Goal: Task Accomplishment & Management: Manage account settings

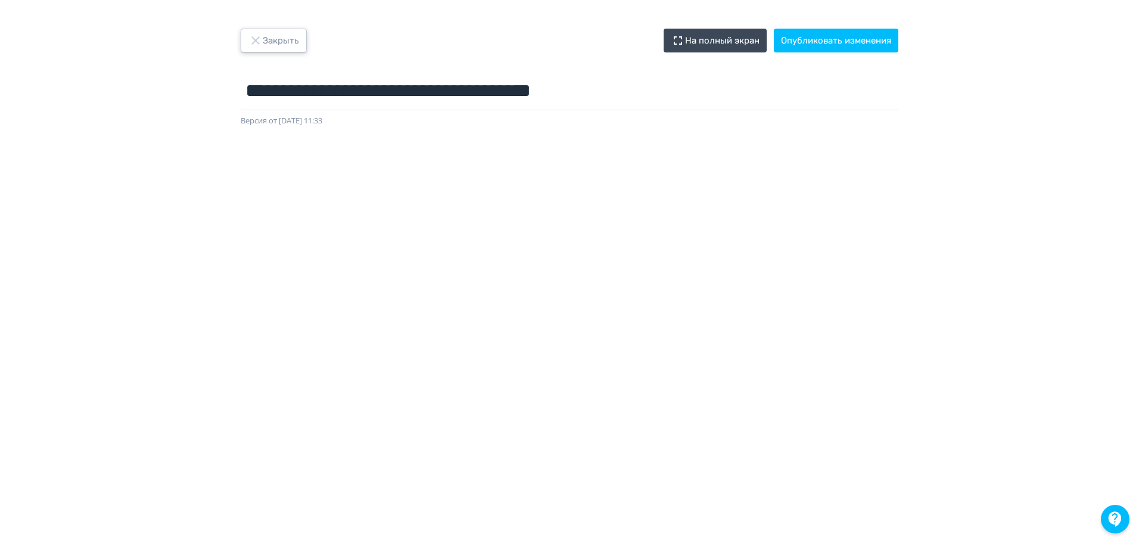
click at [275, 31] on button "Закрыть" at bounding box center [274, 41] width 66 height 24
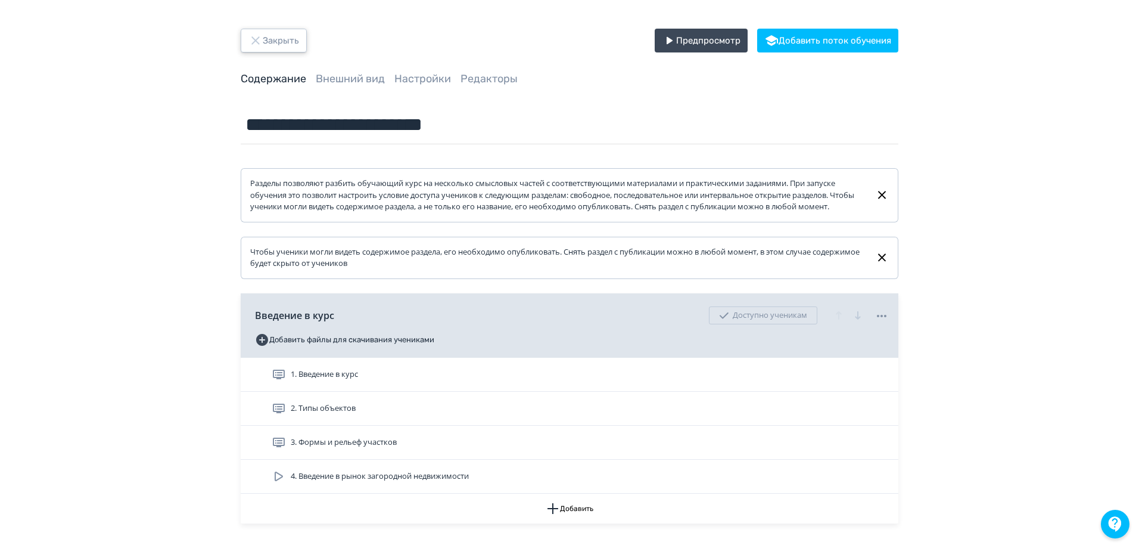
click at [281, 36] on button "Закрыть" at bounding box center [274, 41] width 66 height 24
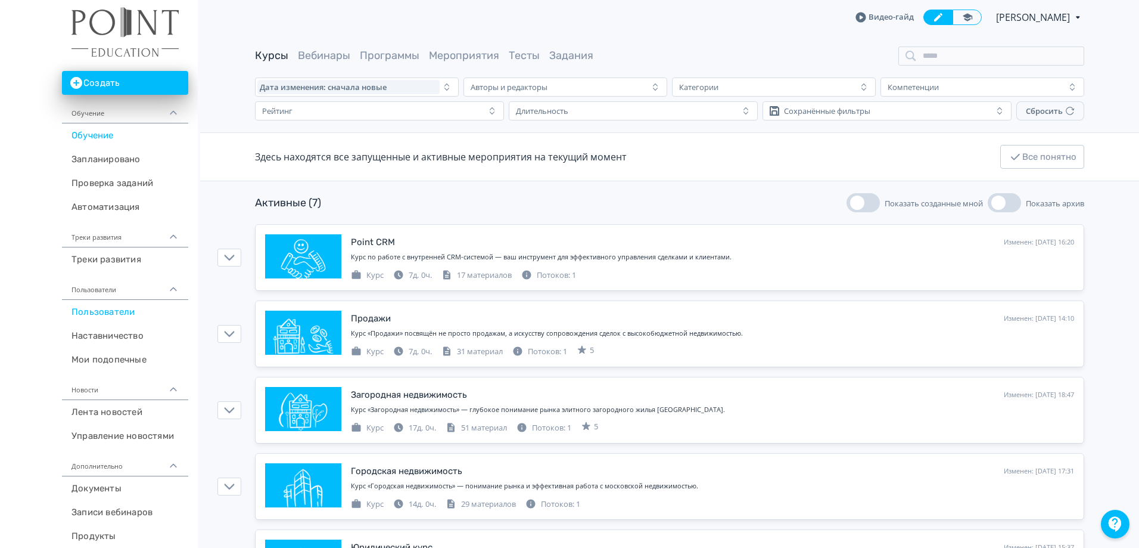
click at [114, 312] on link "Пользователи" at bounding box center [125, 312] width 126 height 24
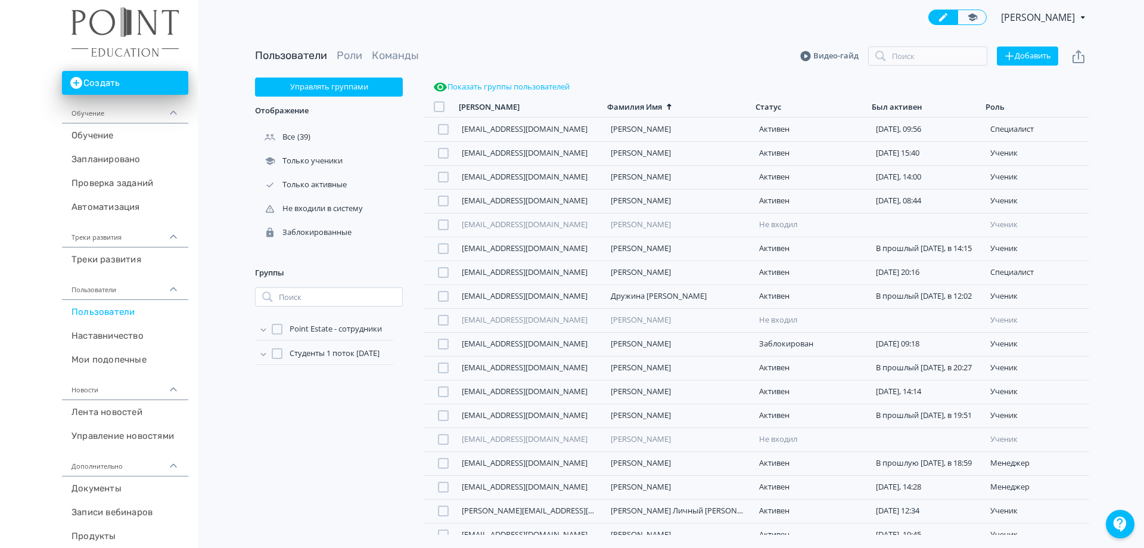
click at [265, 329] on icon at bounding box center [263, 329] width 5 height 3
click at [291, 378] on div at bounding box center [289, 378] width 11 height 11
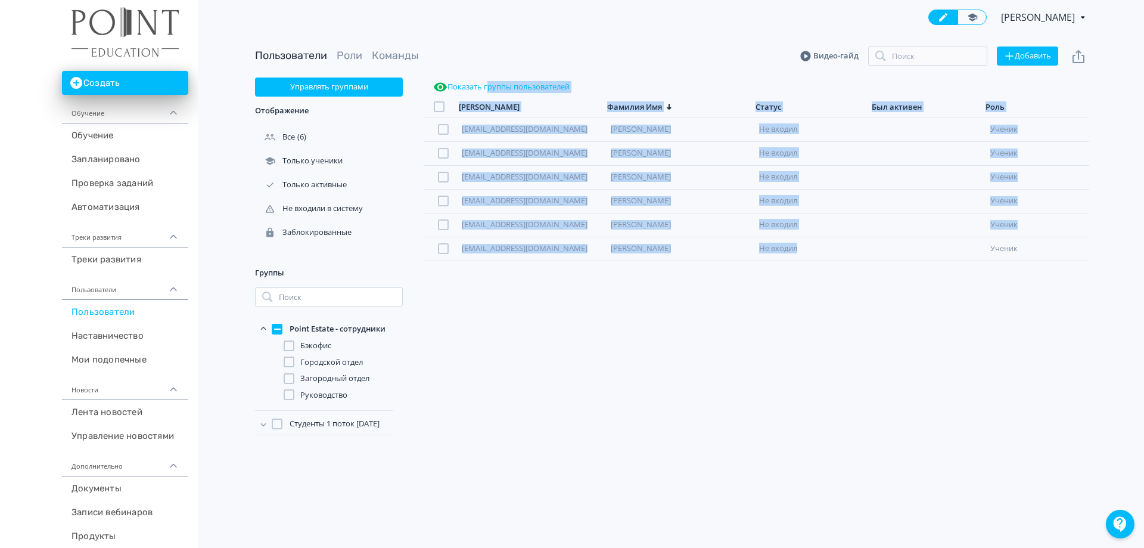
drag, startPoint x: 784, startPoint y: 314, endPoint x: 488, endPoint y: 89, distance: 371.6
click at [488, 89] on div "Показать группы пользователей [PERSON_NAME] Имя Статус Был активен [PERSON_NAME…" at bounding box center [756, 305] width 665 height 457
click at [595, 334] on div "[EMAIL_ADDRESS][DOMAIN_NAME] [PERSON_NAME] входил ученик [PERSON_NAME][EMAIL_AD…" at bounding box center [756, 325] width 665 height 417
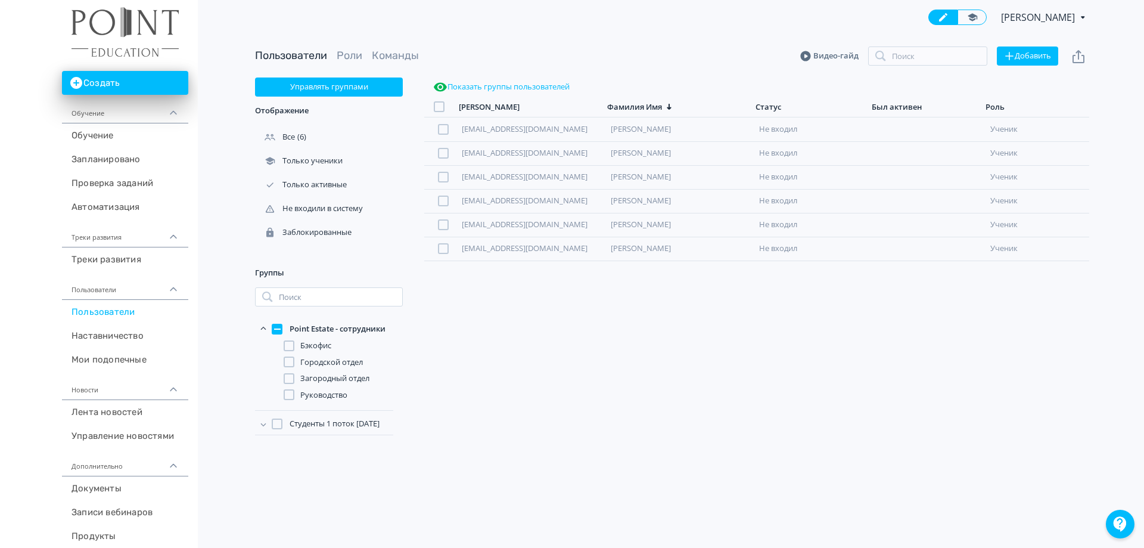
click at [288, 361] on div at bounding box center [289, 361] width 11 height 11
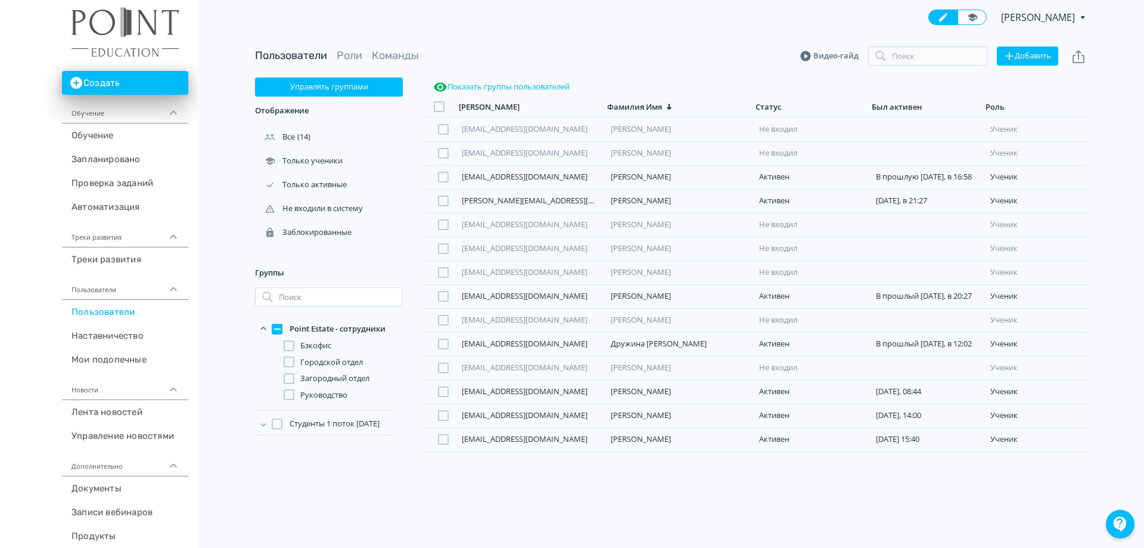
click at [287, 380] on div at bounding box center [289, 378] width 11 height 11
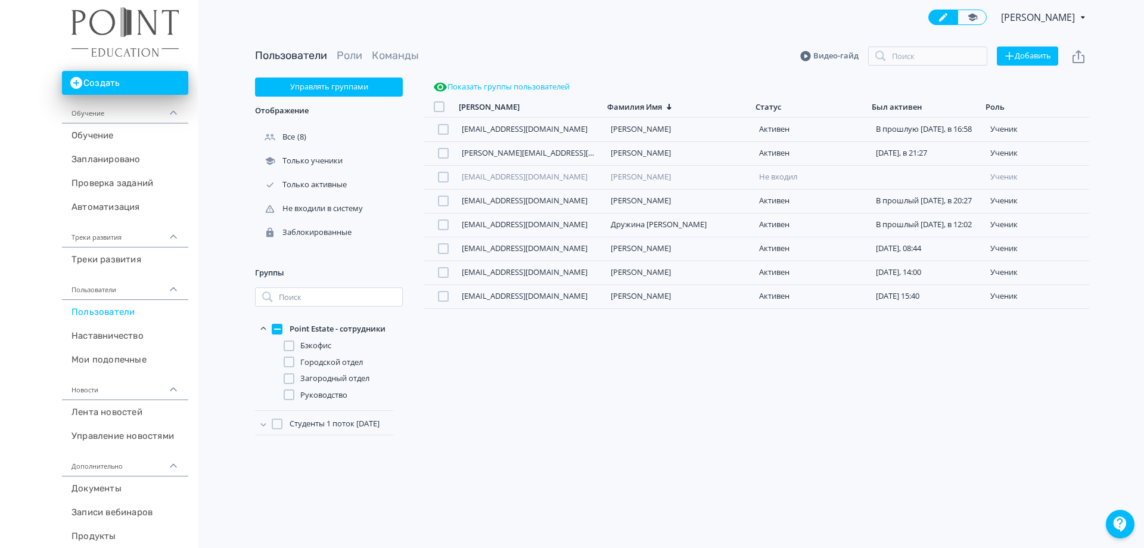
click at [290, 377] on div at bounding box center [289, 378] width 11 height 11
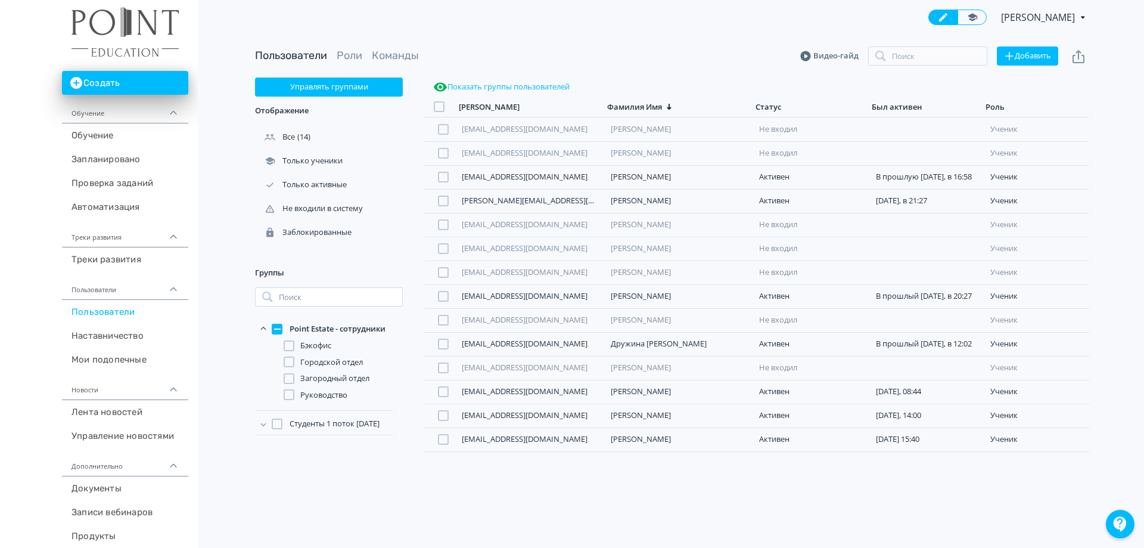
click at [288, 365] on div at bounding box center [289, 361] width 11 height 11
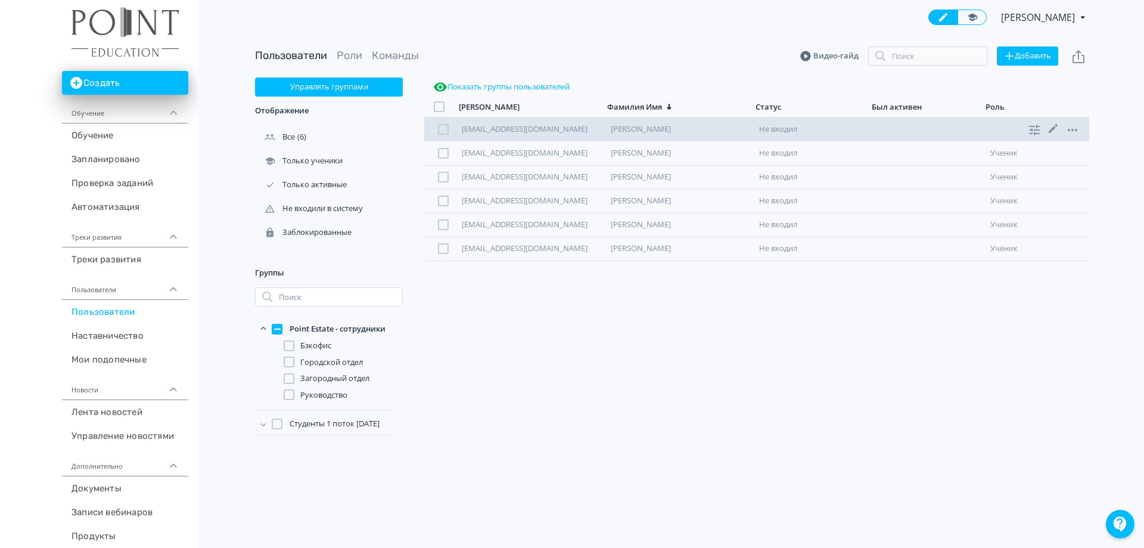
drag, startPoint x: 445, startPoint y: 126, endPoint x: 446, endPoint y: 158, distance: 32.2
click at [445, 130] on div at bounding box center [443, 129] width 11 height 11
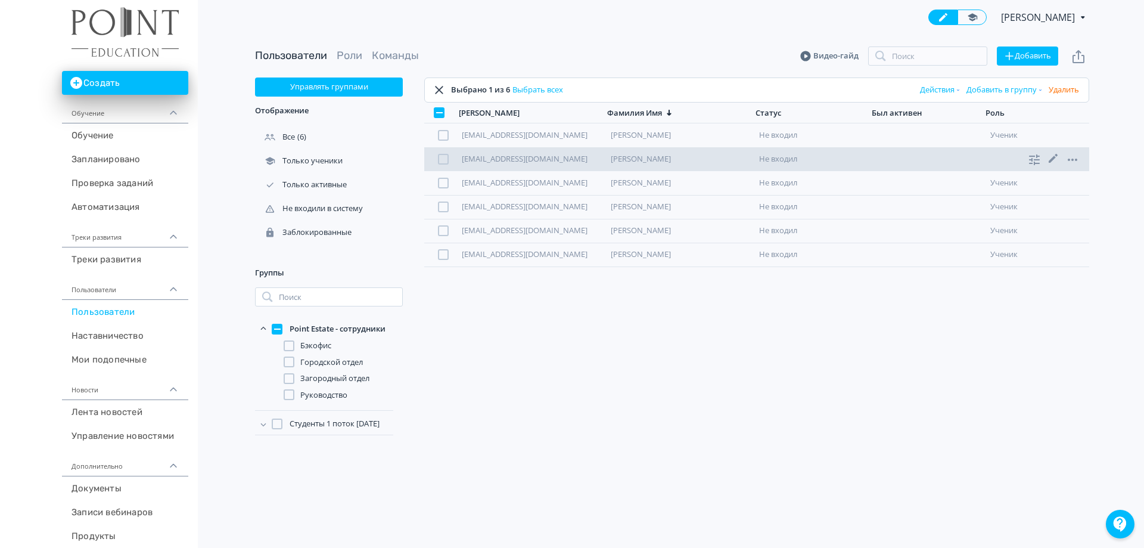
click at [445, 164] on div at bounding box center [443, 159] width 11 height 11
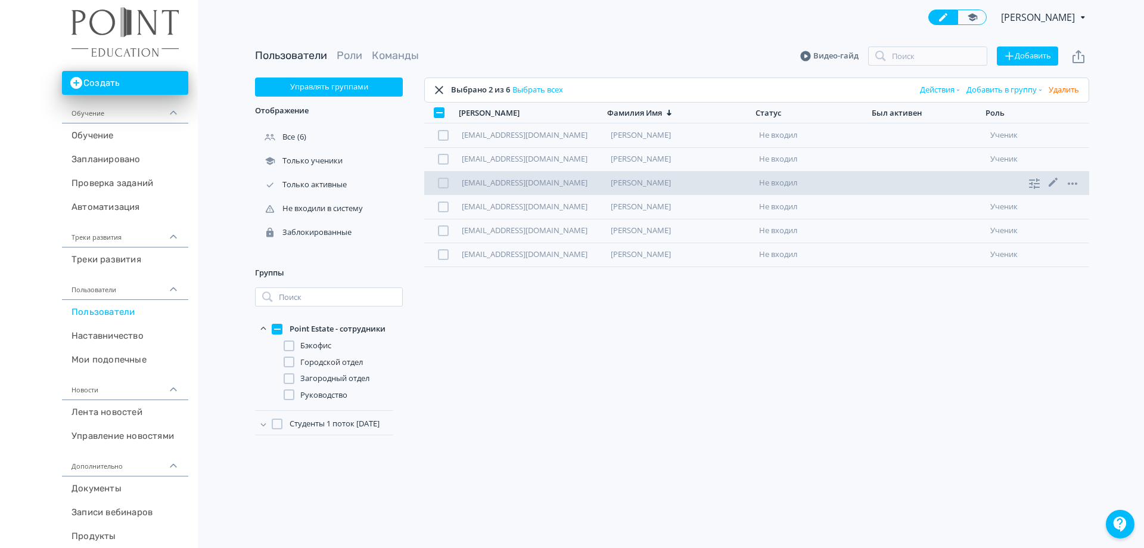
click at [445, 184] on div at bounding box center [443, 183] width 11 height 11
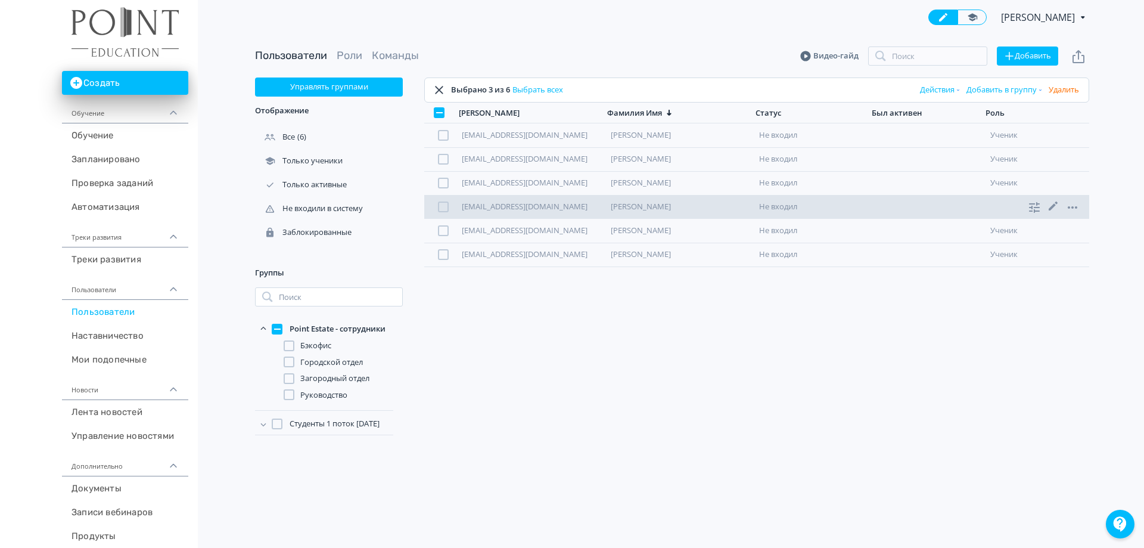
click at [446, 205] on div at bounding box center [443, 206] width 11 height 11
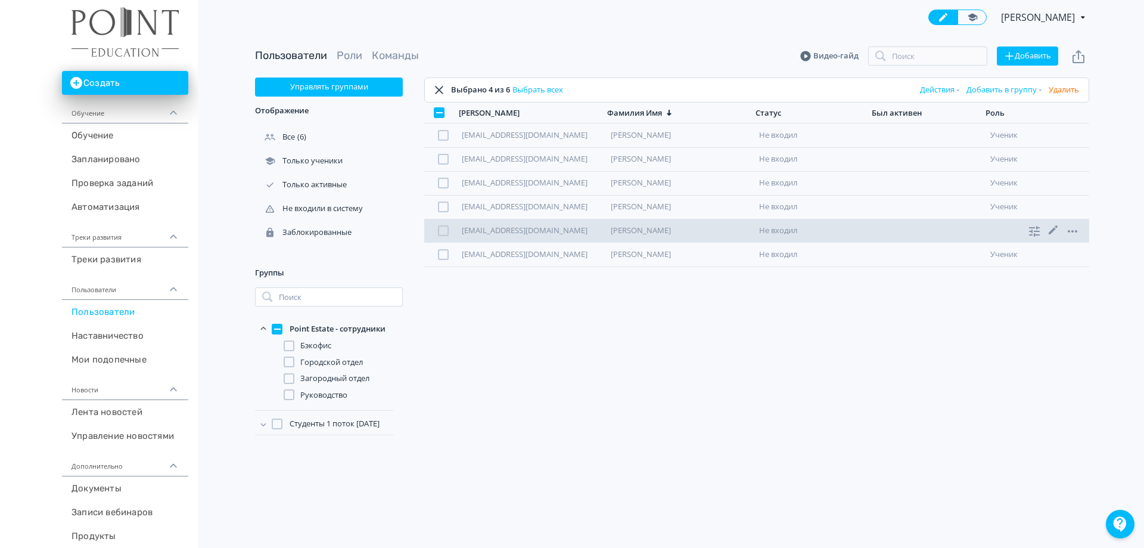
click at [443, 235] on div at bounding box center [443, 230] width 11 height 11
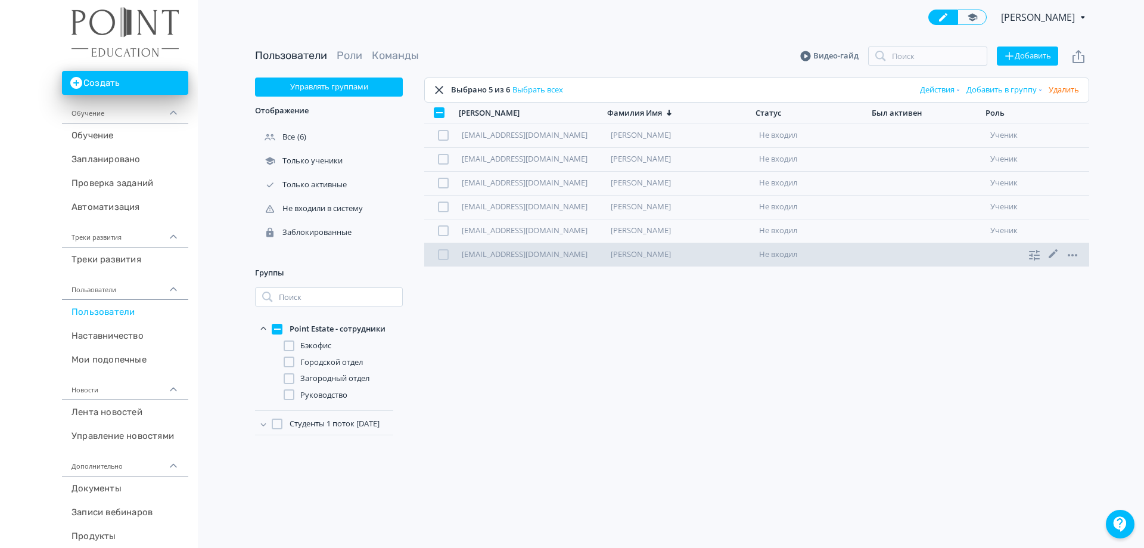
click at [439, 253] on div at bounding box center [443, 254] width 11 height 11
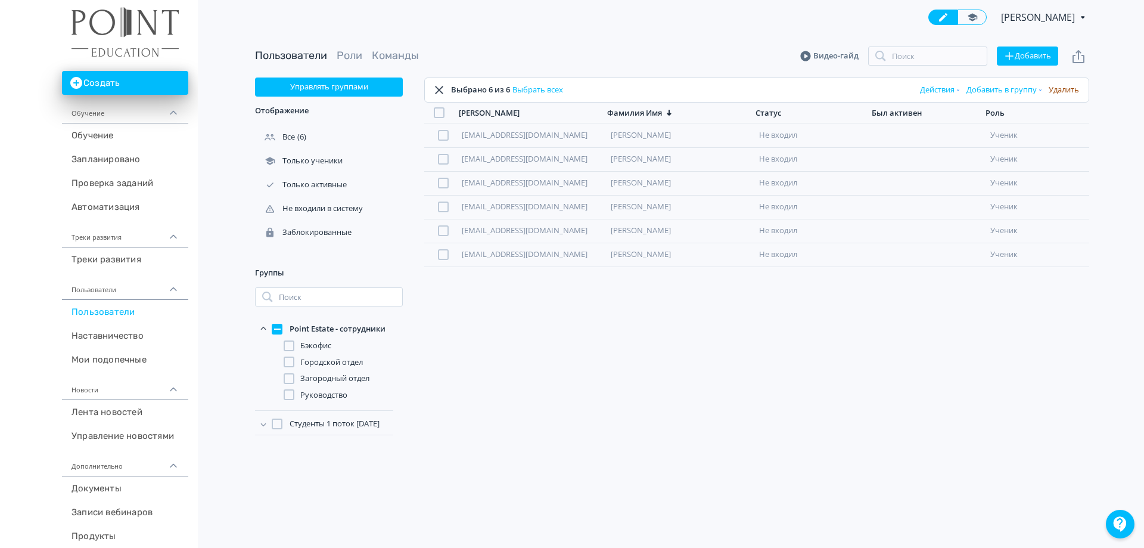
click at [1070, 93] on button "Удалить" at bounding box center [1063, 89] width 35 height 19
